Goal: Find specific page/section: Find specific page/section

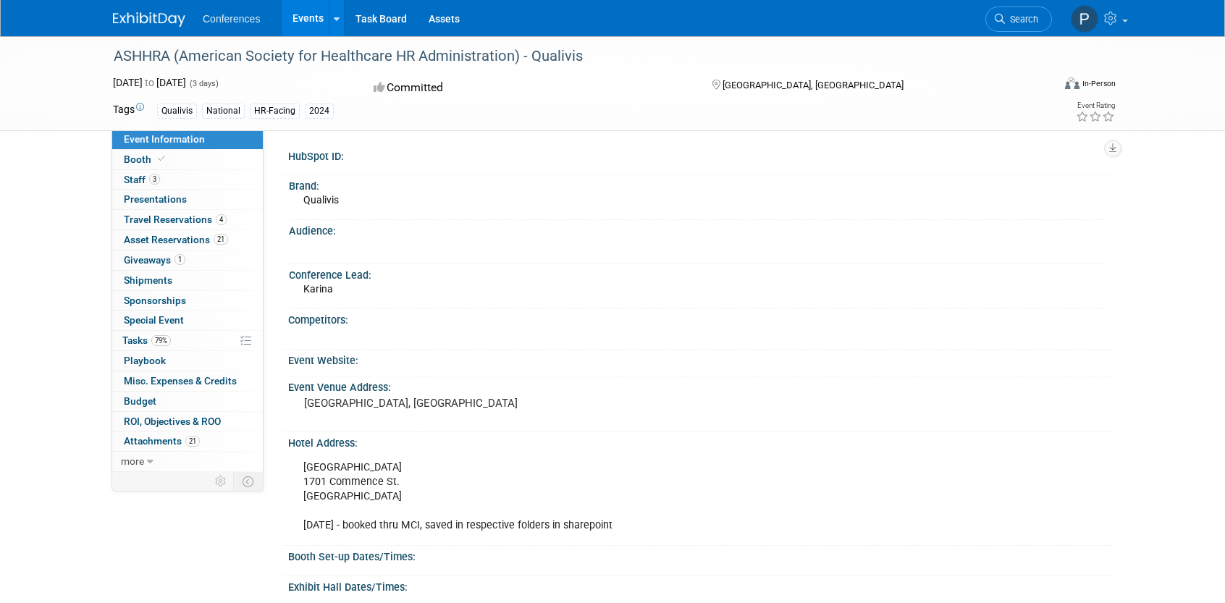
click at [153, 55] on div "ASHHRA (American Society for Healthcare HR Administration) - Qualivis" at bounding box center [569, 56] width 921 height 26
click at [167, 22] on img at bounding box center [149, 19] width 72 height 14
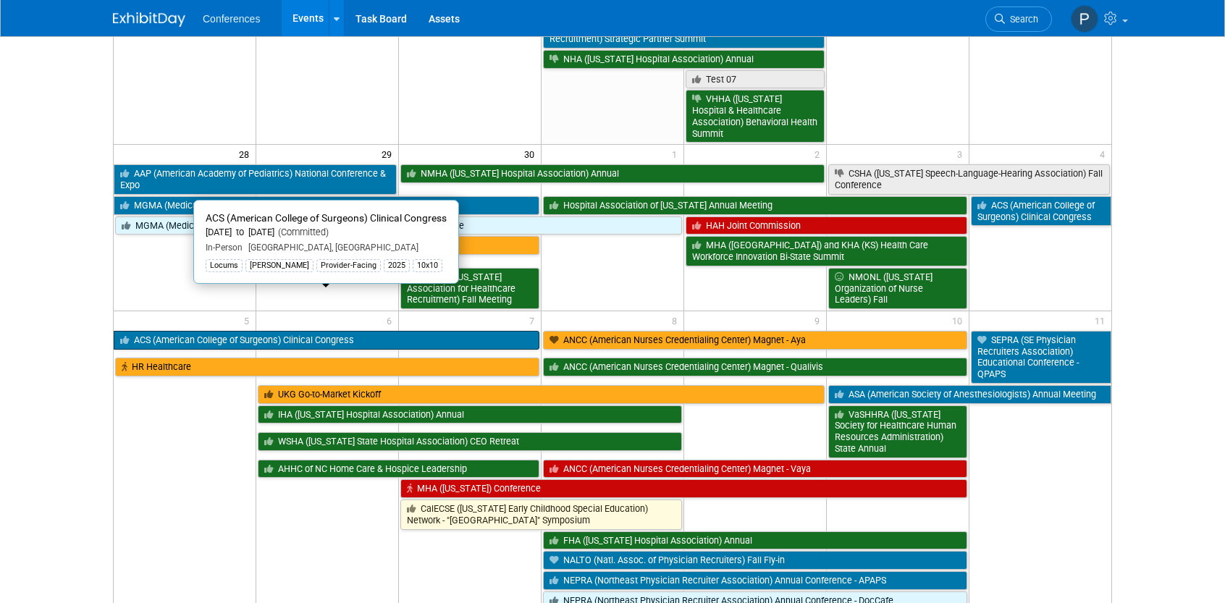
scroll to position [792, 0]
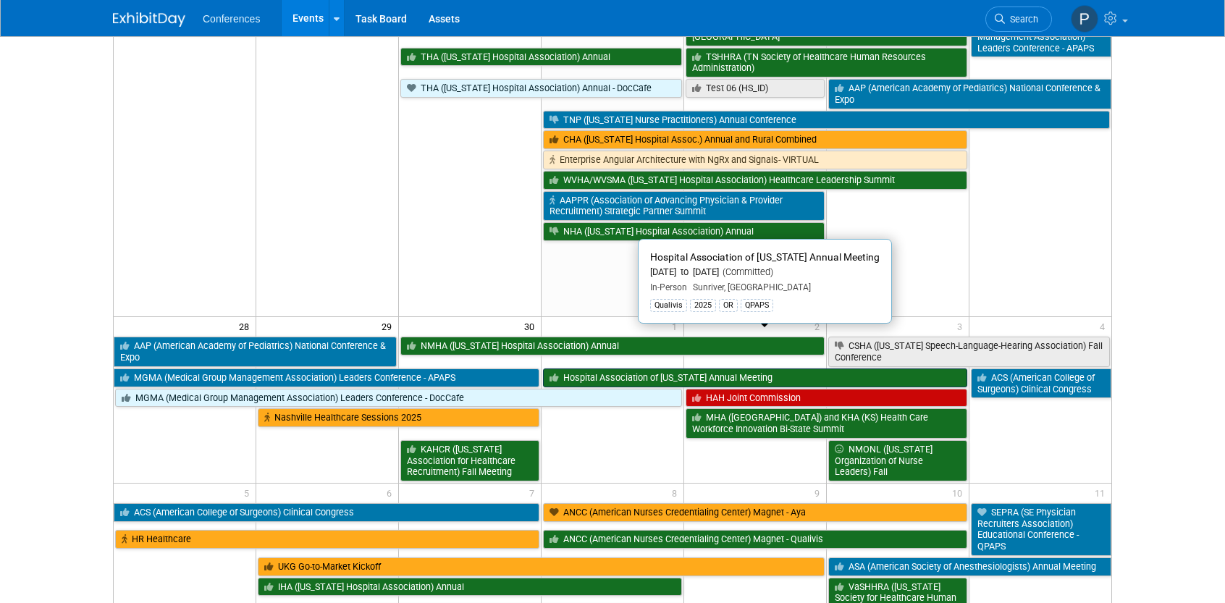
click at [884, 368] on link "Hospital Association of [US_STATE] Annual Meeting" at bounding box center [755, 377] width 424 height 19
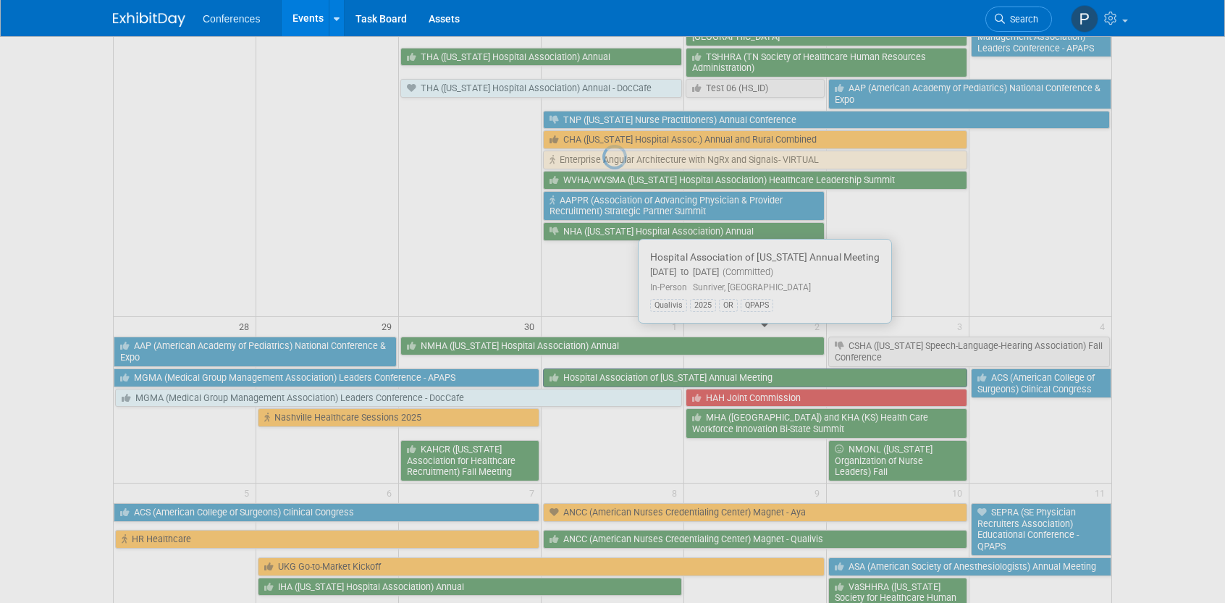
click at [622, 334] on div at bounding box center [612, 301] width 20 height 603
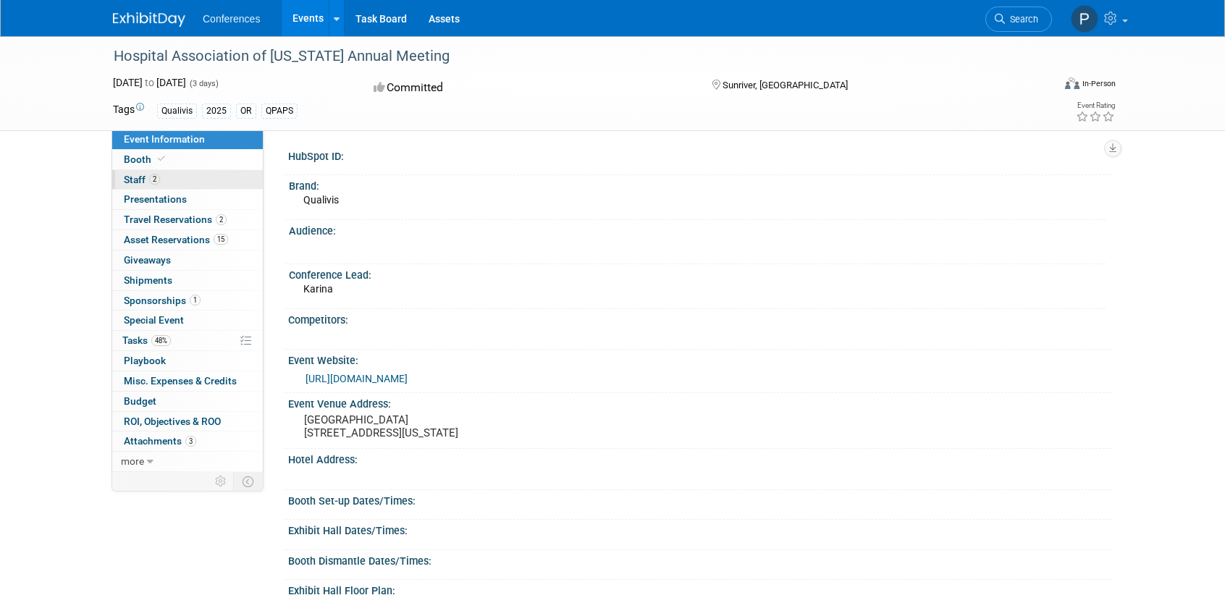
click at [171, 182] on link "2 Staff 2" at bounding box center [187, 180] width 151 height 20
